Goal: Navigation & Orientation: Find specific page/section

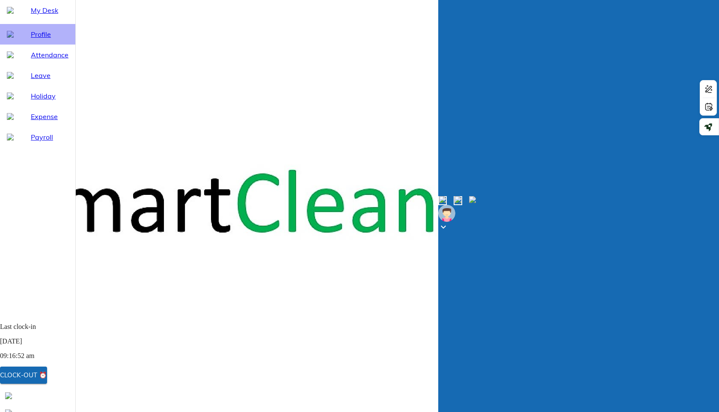
click at [37, 39] on span "Profile" at bounding box center [50, 34] width 38 height 10
click at [36, 15] on span "My Desk" at bounding box center [50, 10] width 38 height 10
click at [12, 409] on img at bounding box center [8, 412] width 7 height 7
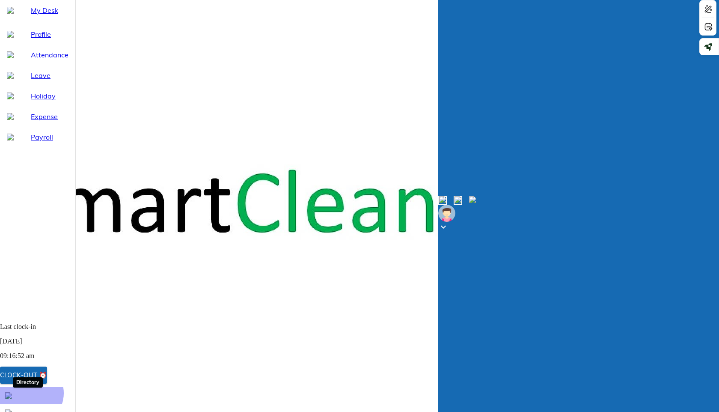
click at [29, 399] on div at bounding box center [17, 395] width 24 height 7
